Goal: Use online tool/utility

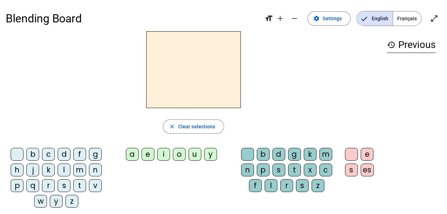
click at [163, 154] on div "i" at bounding box center [163, 154] width 13 height 13
click at [64, 169] on div "l" at bounding box center [64, 170] width 13 height 13
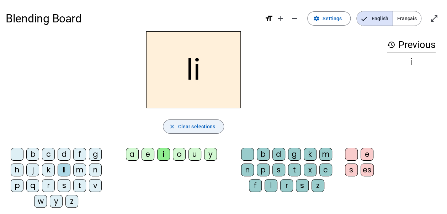
click at [178, 127] on span "Clear selections" at bounding box center [196, 126] width 37 height 9
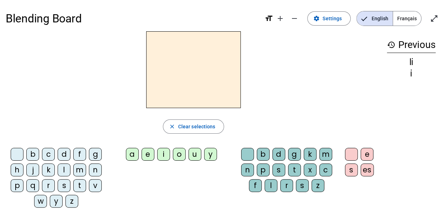
click at [164, 153] on div "i" at bounding box center [163, 154] width 13 height 13
click at [271, 185] on div "l" at bounding box center [271, 185] width 13 height 13
click at [77, 169] on div "m" at bounding box center [79, 170] width 13 height 13
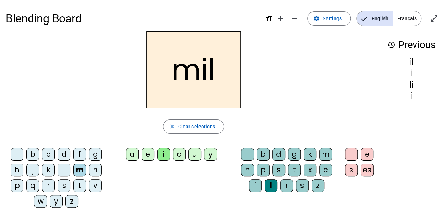
click at [132, 153] on div "a" at bounding box center [132, 154] width 13 height 13
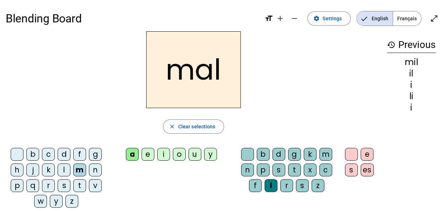
click at [245, 154] on div at bounding box center [247, 154] width 13 height 13
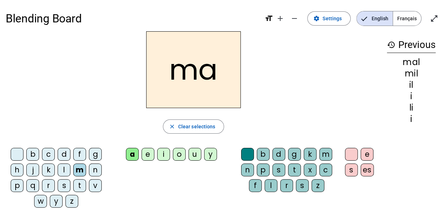
click at [63, 169] on div "l" at bounding box center [64, 170] width 13 height 13
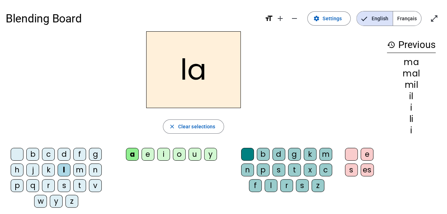
click at [193, 153] on div "u" at bounding box center [194, 154] width 13 height 13
click at [63, 152] on div "d" at bounding box center [64, 154] width 13 height 13
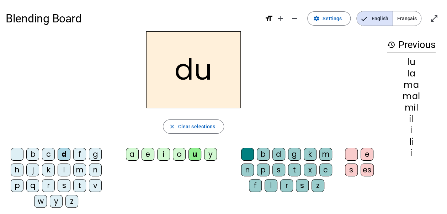
click at [80, 182] on div "t" at bounding box center [79, 185] width 13 height 13
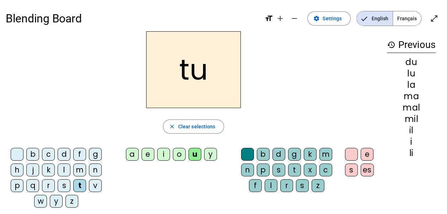
click at [147, 154] on div "e" at bounding box center [148, 154] width 13 height 13
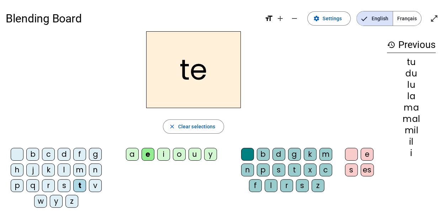
click at [62, 151] on div "d" at bounding box center [64, 154] width 13 height 13
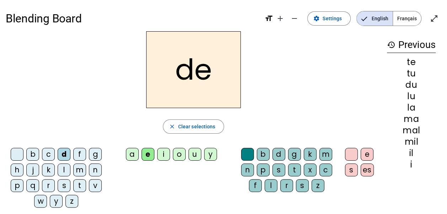
click at [32, 171] on div "j" at bounding box center [32, 170] width 13 height 13
